Goal: Transaction & Acquisition: Purchase product/service

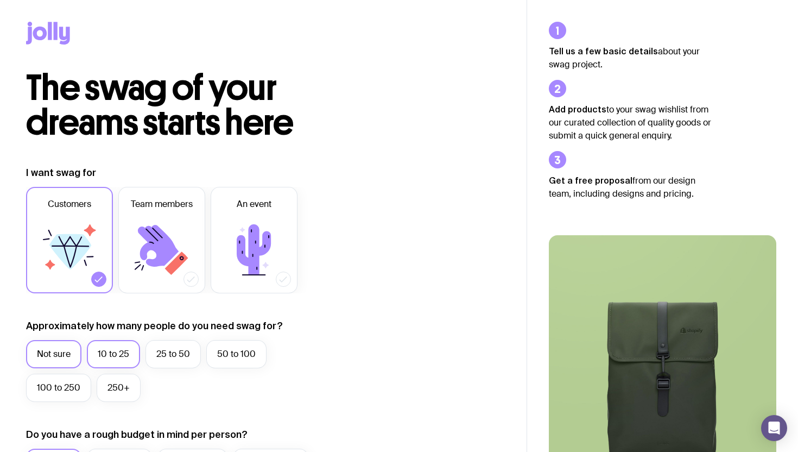
click at [119, 353] on label "10 to 25" at bounding box center [113, 354] width 53 height 28
click at [0, 0] on input "10 to 25" at bounding box center [0, 0] width 0 height 0
click at [175, 223] on icon at bounding box center [161, 249] width 65 height 65
click at [0, 0] on input "Team members" at bounding box center [0, 0] width 0 height 0
click at [88, 231] on icon at bounding box center [90, 230] width 12 height 12
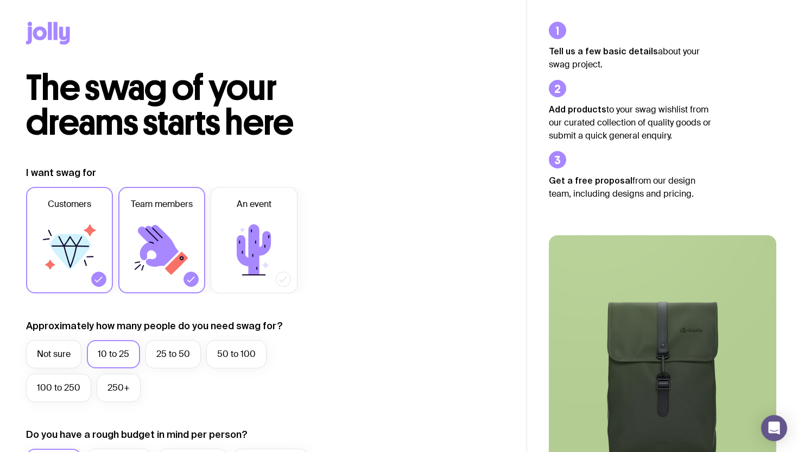
click at [0, 0] on input "Customers" at bounding box center [0, 0] width 0 height 0
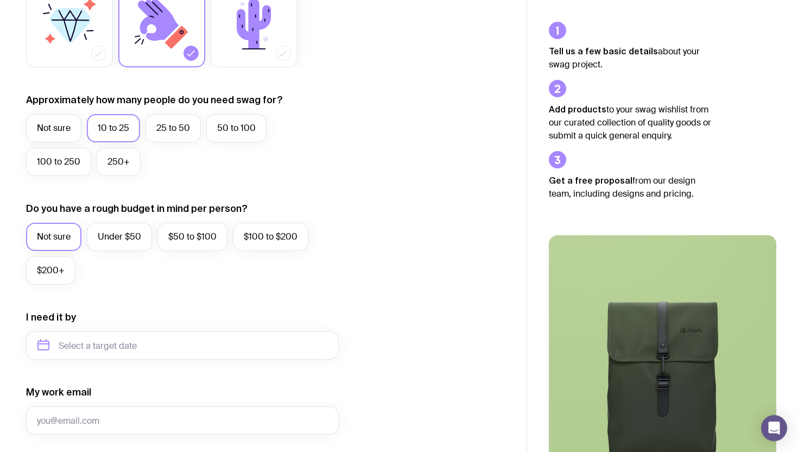
scroll to position [236, 0]
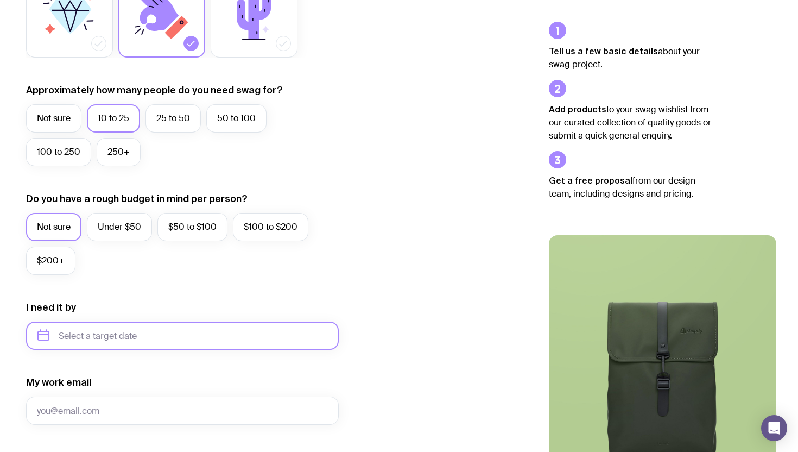
click at [127, 331] on input "text" at bounding box center [182, 336] width 313 height 28
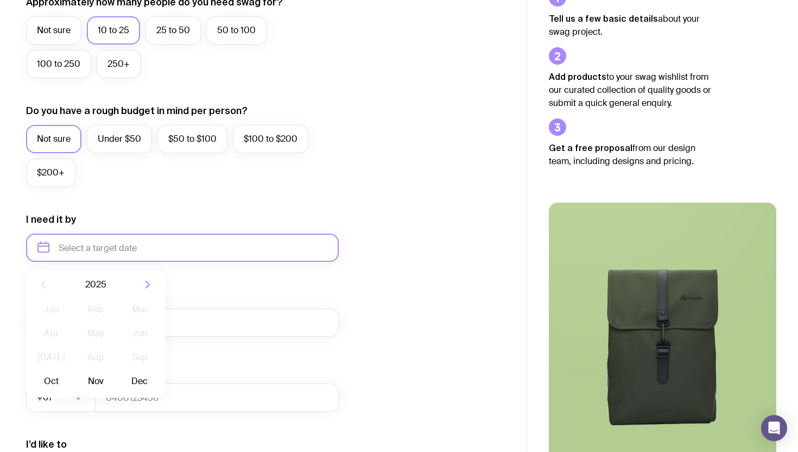
scroll to position [320, 0]
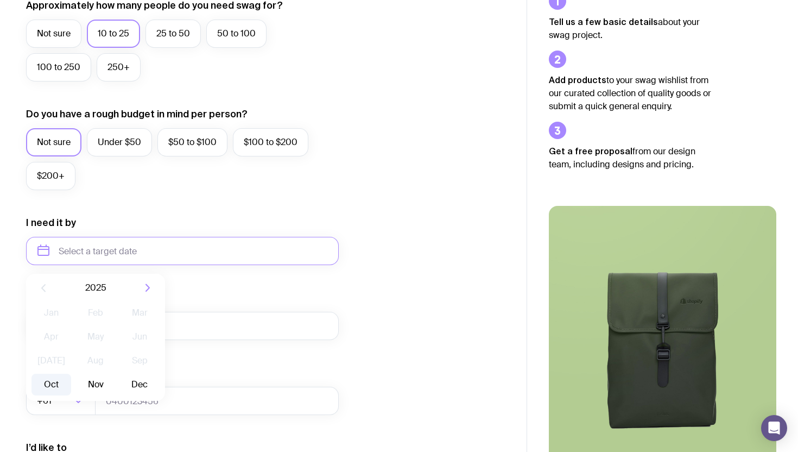
click at [52, 389] on button "Oct" at bounding box center [52, 385] width 40 height 22
type input "[DATE]"
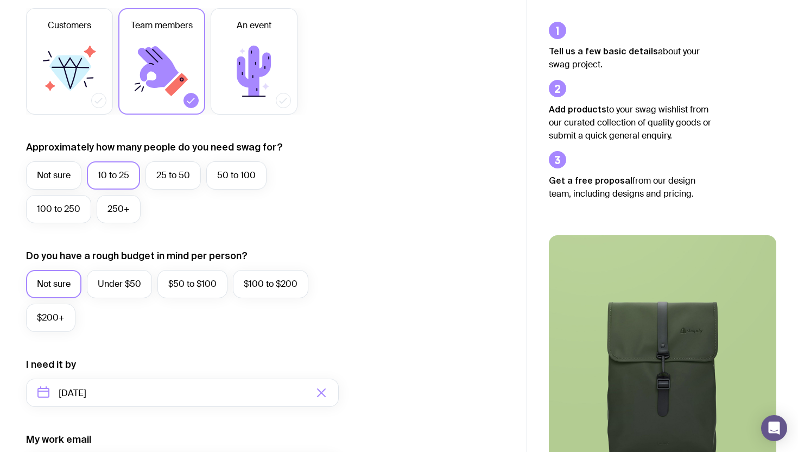
scroll to position [471, 0]
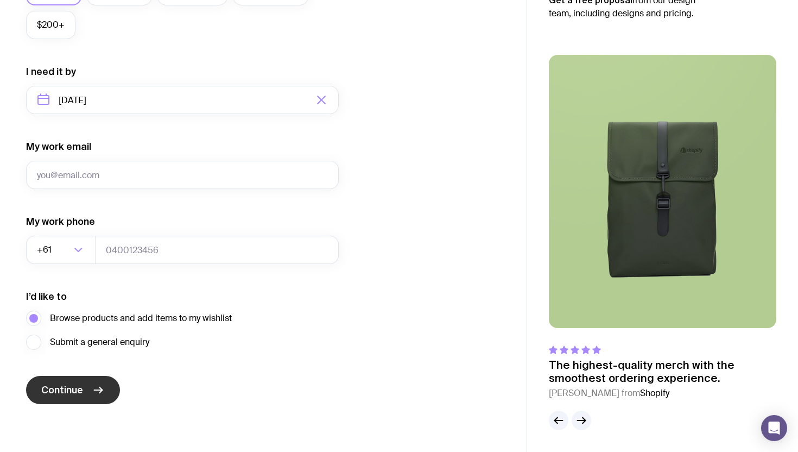
click at [69, 385] on span "Continue" at bounding box center [62, 389] width 42 height 13
